Goal: Information Seeking & Learning: Find specific fact

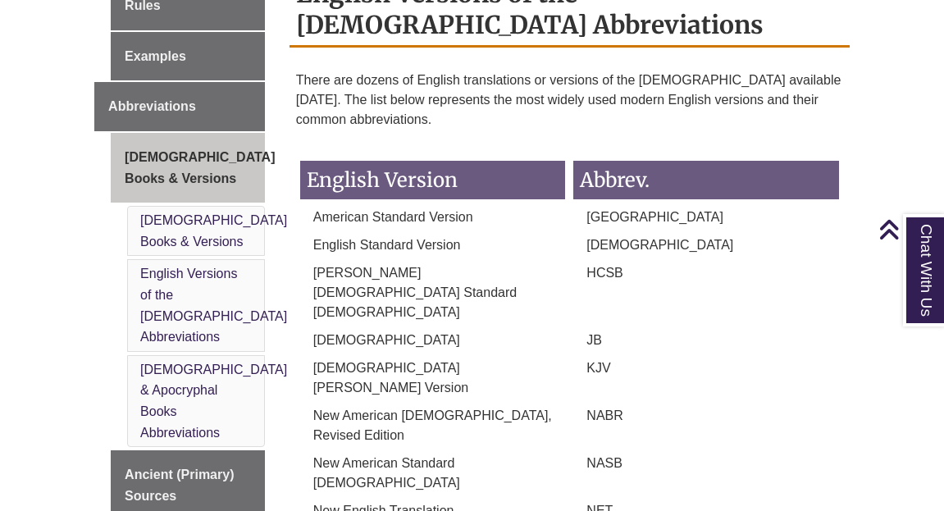
scroll to position [763, 0]
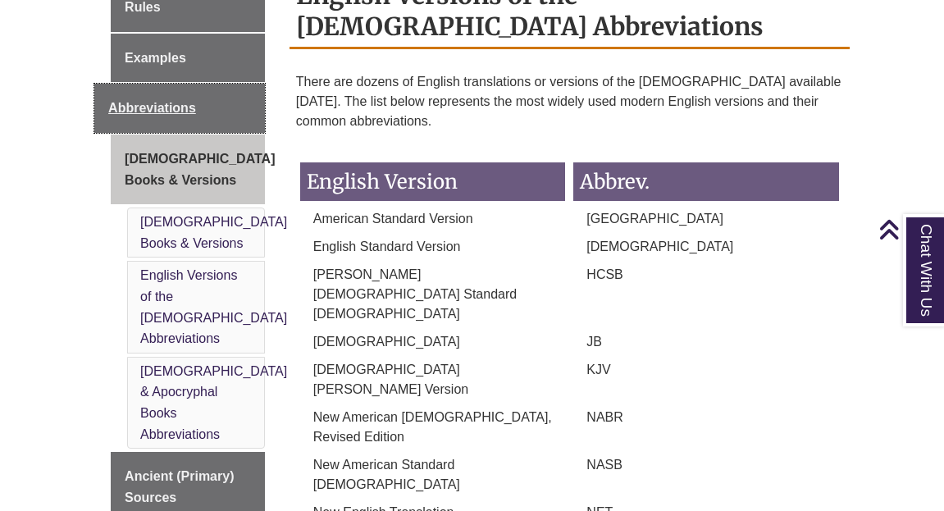
click at [164, 101] on span "Abbreviations" at bounding box center [152, 108] width 88 height 14
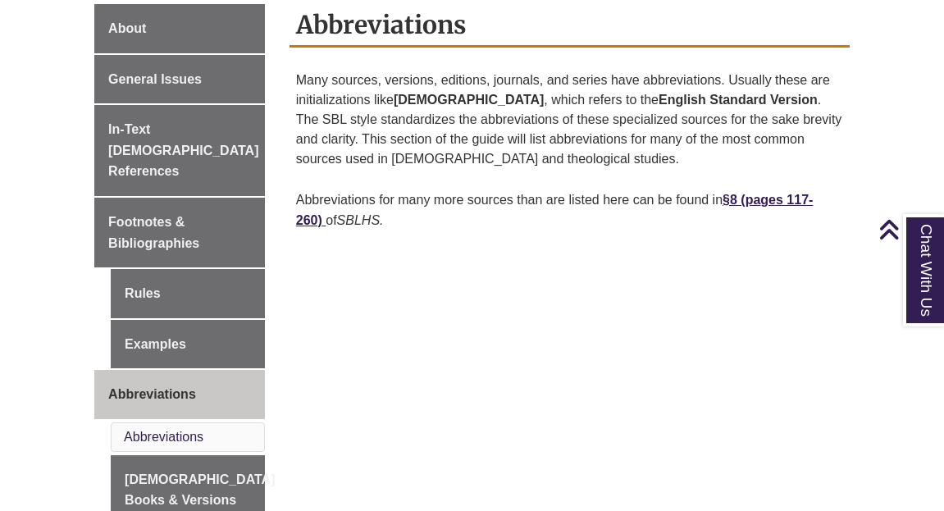
scroll to position [605, 0]
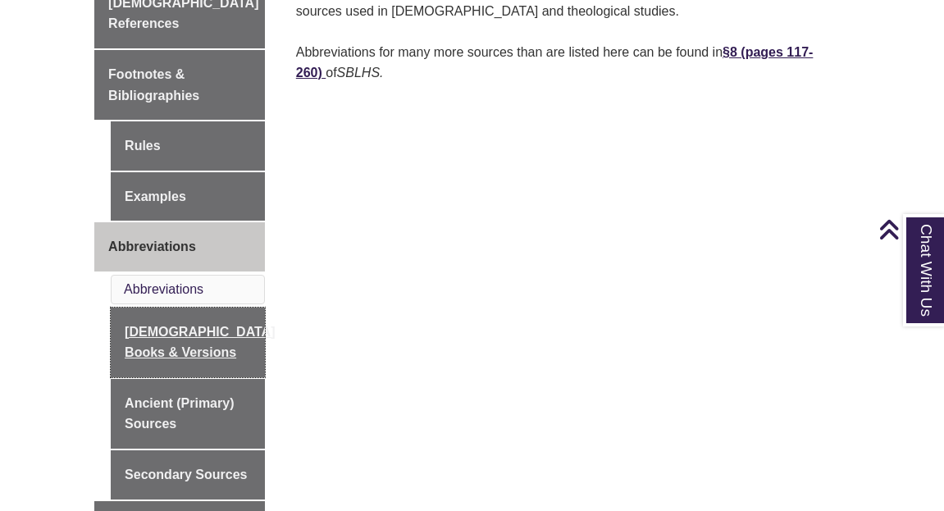
click at [173, 315] on link "[DEMOGRAPHIC_DATA] Books & Versions" at bounding box center [188, 343] width 154 height 70
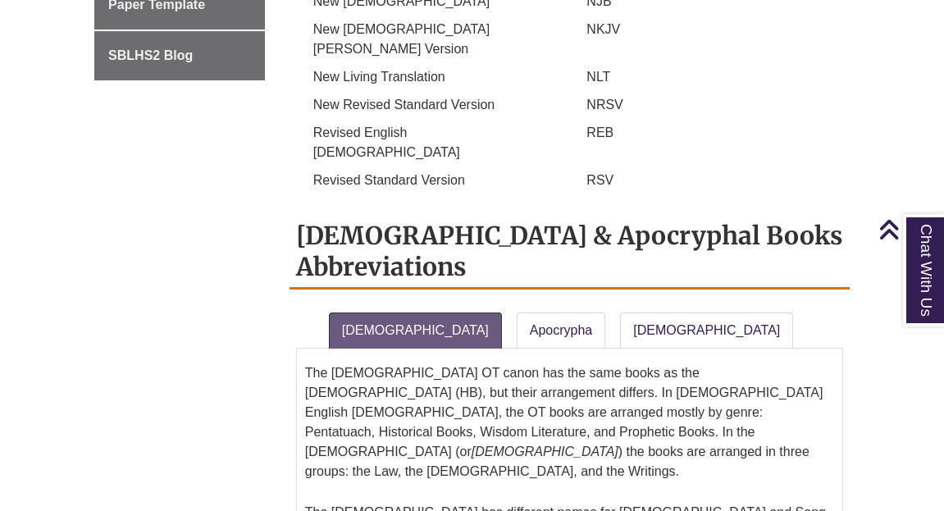
scroll to position [1390, 0]
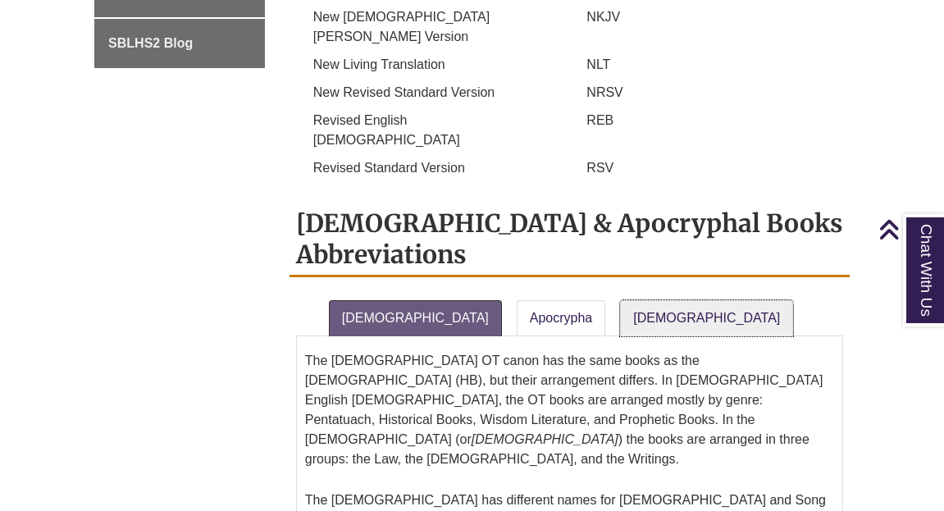
click at [620, 300] on link "[DEMOGRAPHIC_DATA]" at bounding box center [706, 318] width 173 height 36
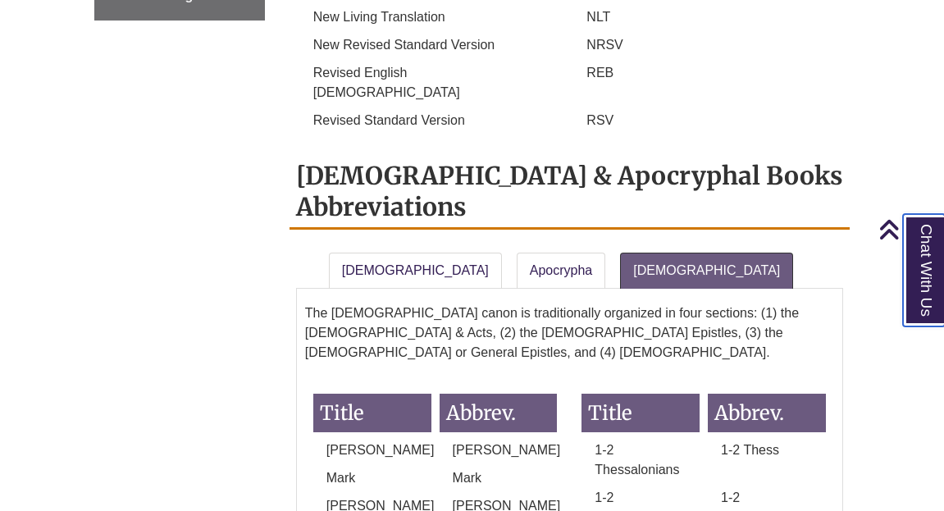
scroll to position [1443, 0]
